Goal: Task Accomplishment & Management: Manage account settings

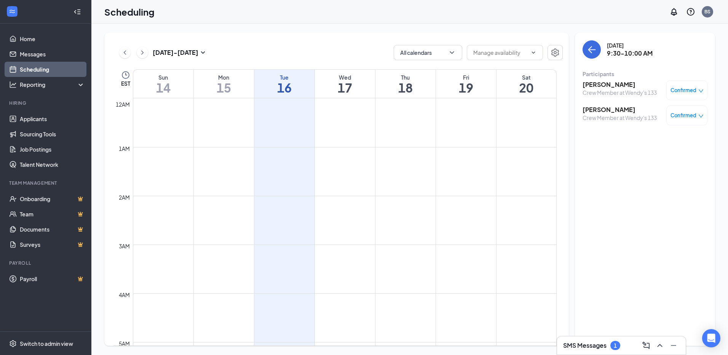
scroll to position [374, 0]
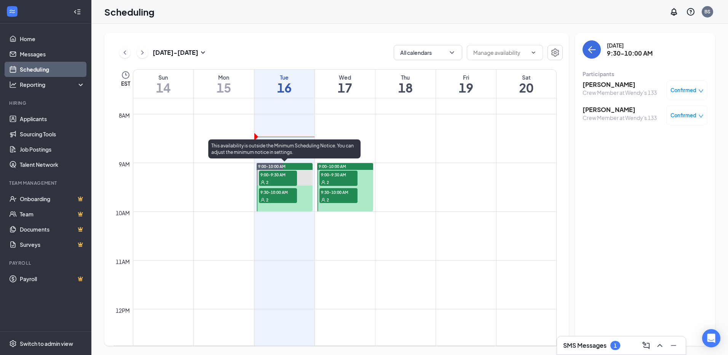
click at [284, 174] on span "9:00-9:30 AM" at bounding box center [278, 175] width 38 height 8
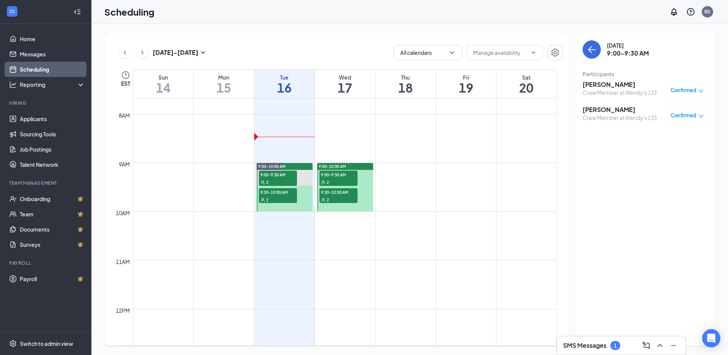
click at [604, 87] on h3 "Anh Nguyen" at bounding box center [620, 84] width 74 height 8
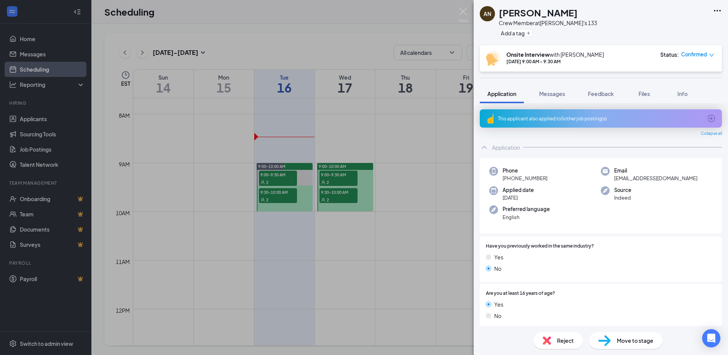
click at [720, 11] on icon "Ellipses" at bounding box center [717, 11] width 7 height 2
click at [684, 27] on link "View full application" at bounding box center [676, 28] width 82 height 8
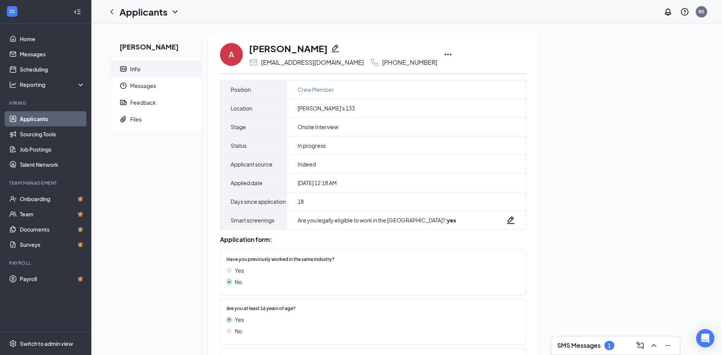
click at [444, 57] on icon "Ellipses" at bounding box center [448, 54] width 9 height 9
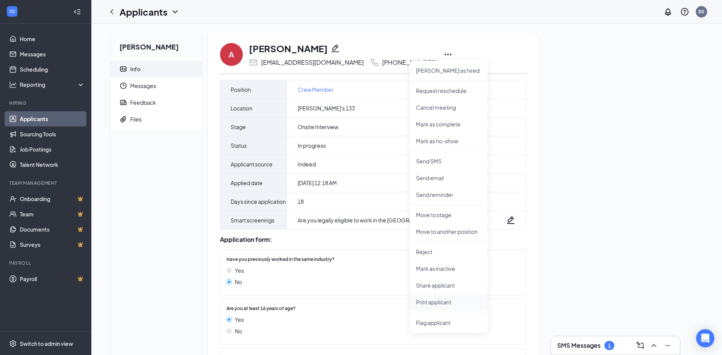
click at [432, 303] on p "Print applicant" at bounding box center [448, 302] width 65 height 8
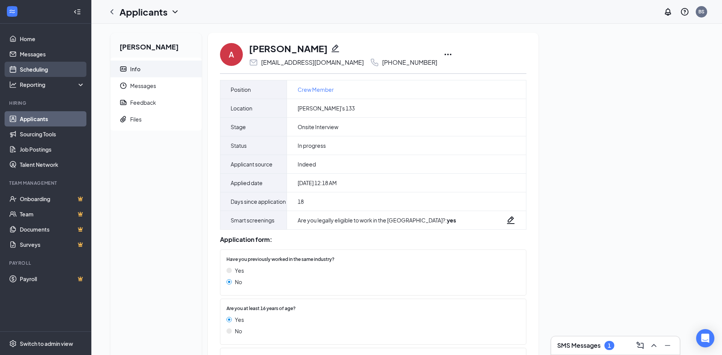
click at [25, 63] on link "Scheduling" at bounding box center [52, 69] width 65 height 15
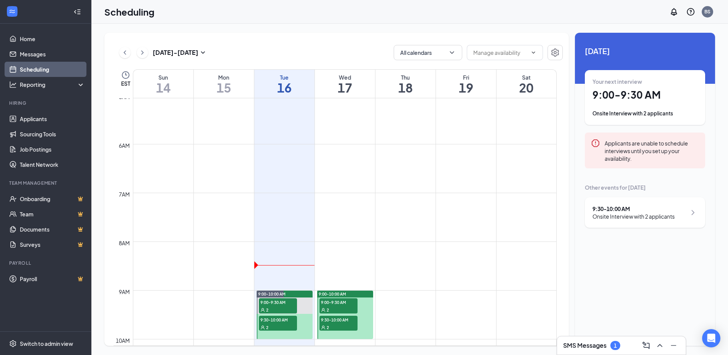
scroll to position [260, 0]
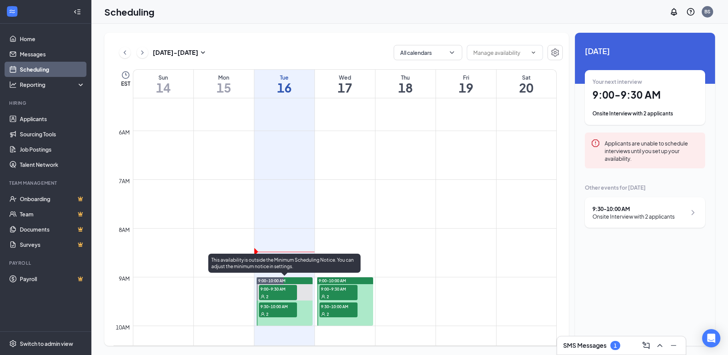
click at [270, 294] on div "2" at bounding box center [278, 296] width 38 height 8
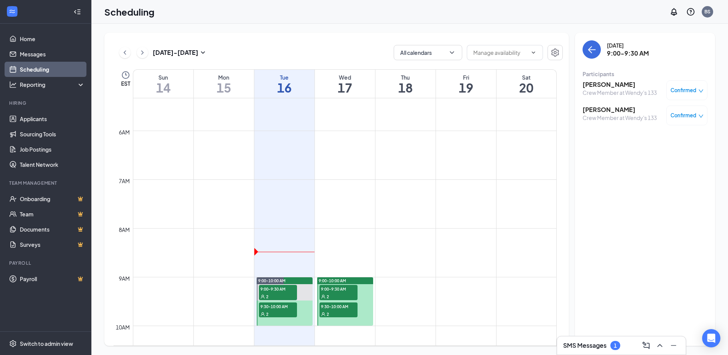
click at [610, 113] on h3 "Daniel Scoles" at bounding box center [620, 109] width 74 height 8
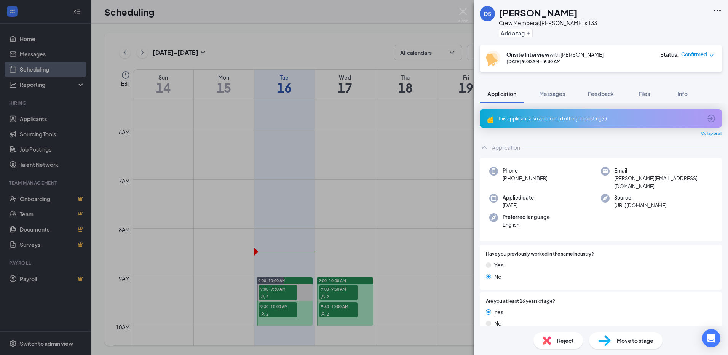
click at [719, 8] on icon "Ellipses" at bounding box center [717, 10] width 9 height 9
click at [648, 30] on link "View full application" at bounding box center [676, 28] width 82 height 8
click at [283, 311] on div "DS Daniel Scoles Crew Member at Wendy's 133 Add a tag Onsite Interview with Bri…" at bounding box center [364, 177] width 728 height 355
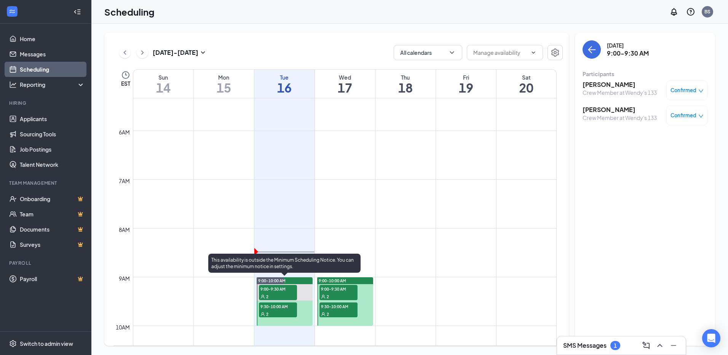
click at [283, 311] on div "2" at bounding box center [278, 314] width 38 height 8
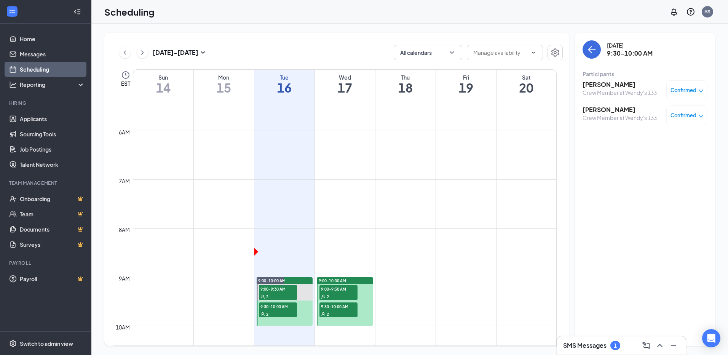
click at [627, 88] on h3 "[PERSON_NAME]" at bounding box center [620, 84] width 74 height 8
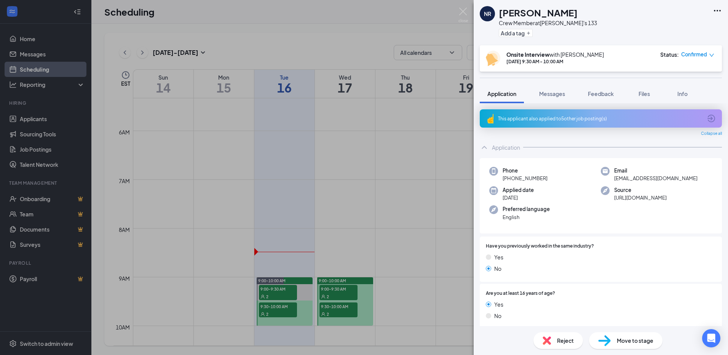
click at [718, 7] on icon "Ellipses" at bounding box center [717, 10] width 9 height 9
click at [693, 26] on link "View full application" at bounding box center [676, 28] width 82 height 8
click at [303, 253] on div "NR Nathaniel Rodenbeck Crew Member at Wendy's 133 Add a tag Onsite Interview wi…" at bounding box center [364, 177] width 728 height 355
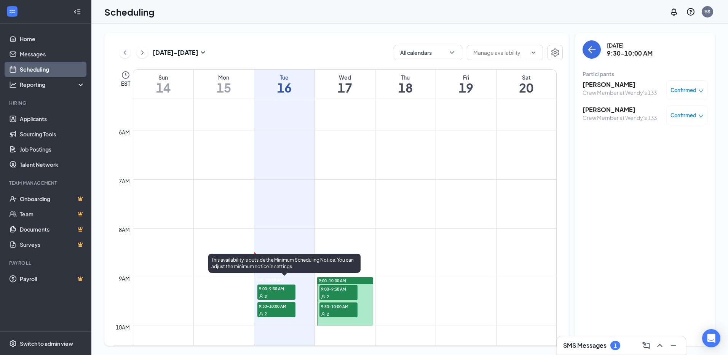
click at [285, 311] on div "2" at bounding box center [276, 314] width 38 height 8
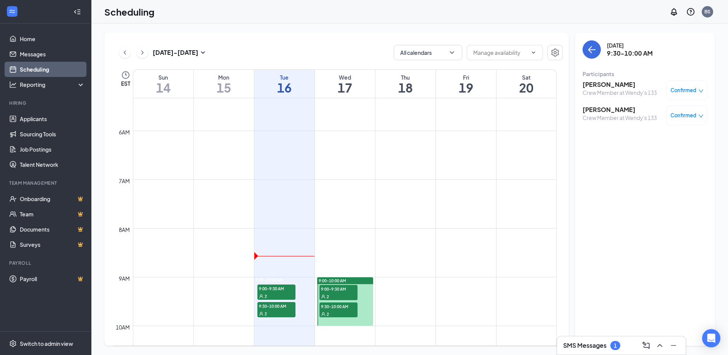
click at [626, 116] on div "Crew Member at Wendy's 133" at bounding box center [620, 118] width 74 height 8
click at [603, 111] on h3 "[PERSON_NAME]" at bounding box center [620, 109] width 74 height 8
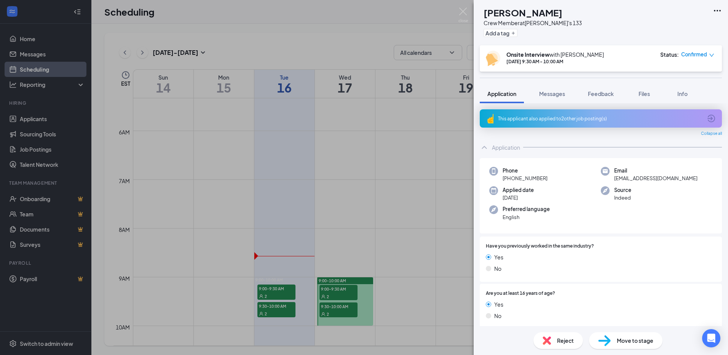
click at [717, 9] on icon "Ellipses" at bounding box center [717, 10] width 9 height 9
click at [675, 24] on link "View full application" at bounding box center [676, 28] width 82 height 8
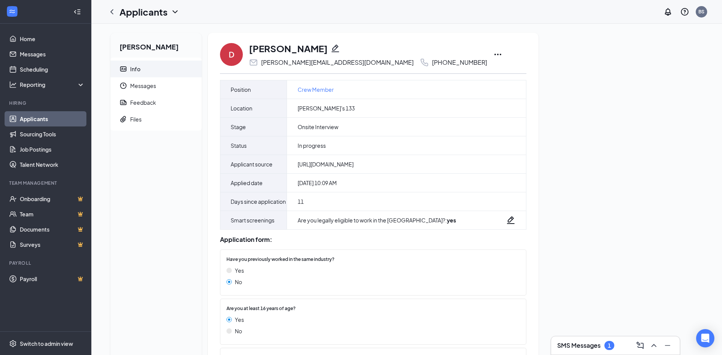
click at [493, 55] on icon "Ellipses" at bounding box center [497, 54] width 9 height 9
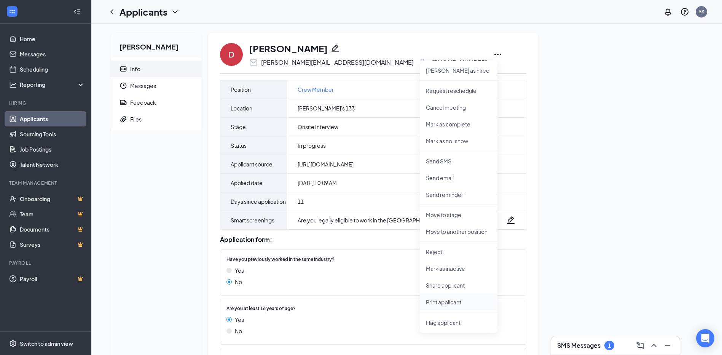
click at [442, 303] on p "Print applicant" at bounding box center [458, 302] width 65 height 8
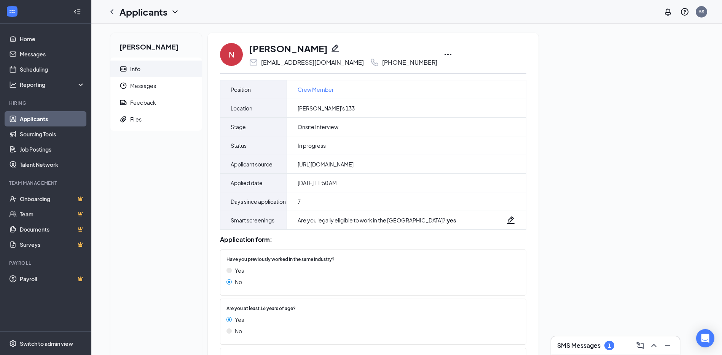
click at [431, 56] on div "N [PERSON_NAME] [EMAIL_ADDRESS][DOMAIN_NAME] [PHONE_NUMBER]" at bounding box center [373, 54] width 307 height 25
click at [444, 56] on icon "Ellipses" at bounding box center [448, 54] width 9 height 9
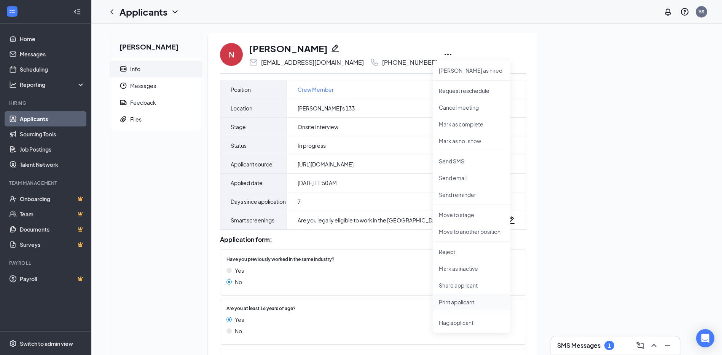
click at [453, 301] on p "Print applicant" at bounding box center [471, 302] width 65 height 8
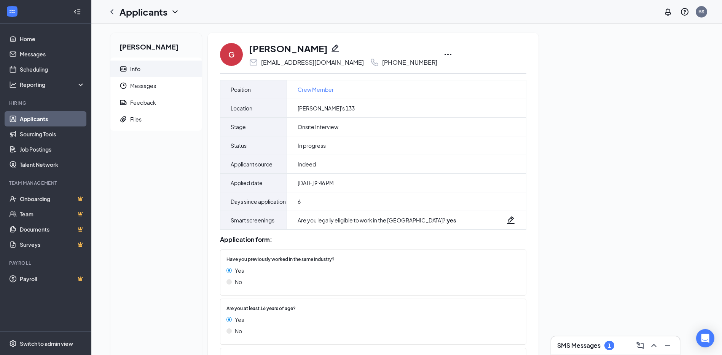
click at [444, 53] on icon "Ellipses" at bounding box center [448, 54] width 9 height 9
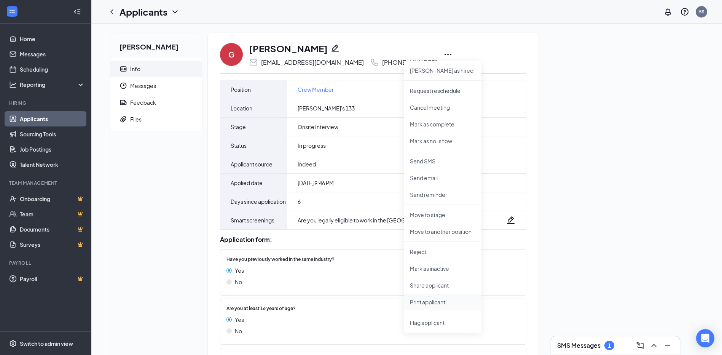
click at [431, 302] on p "Print applicant" at bounding box center [442, 302] width 65 height 8
